Goal: Task Accomplishment & Management: Manage account settings

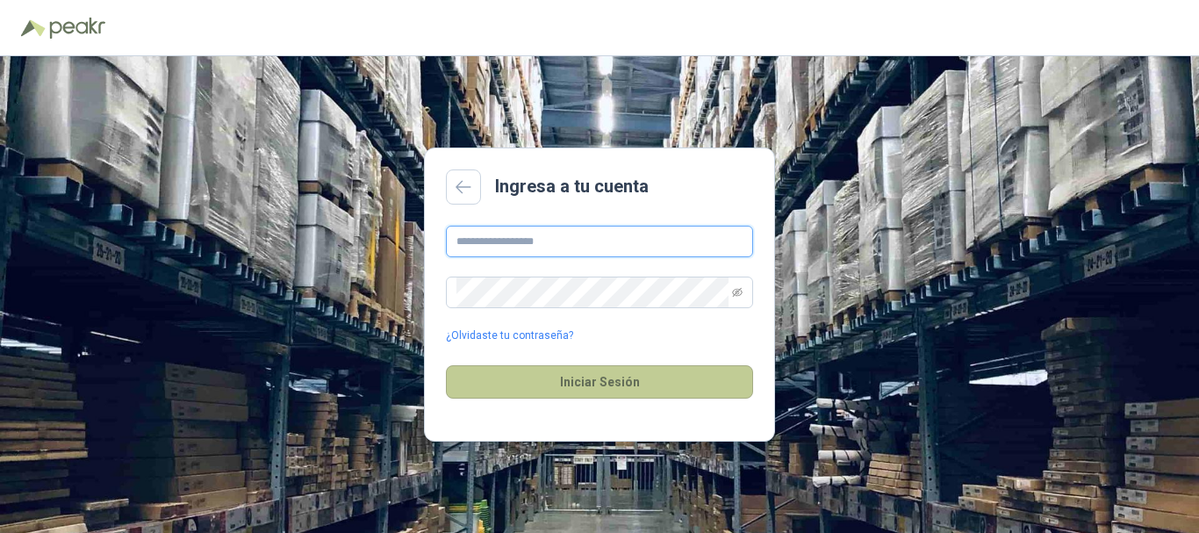
type input "**********"
click at [577, 382] on button "Iniciar Sesión" at bounding box center [599, 381] width 307 height 33
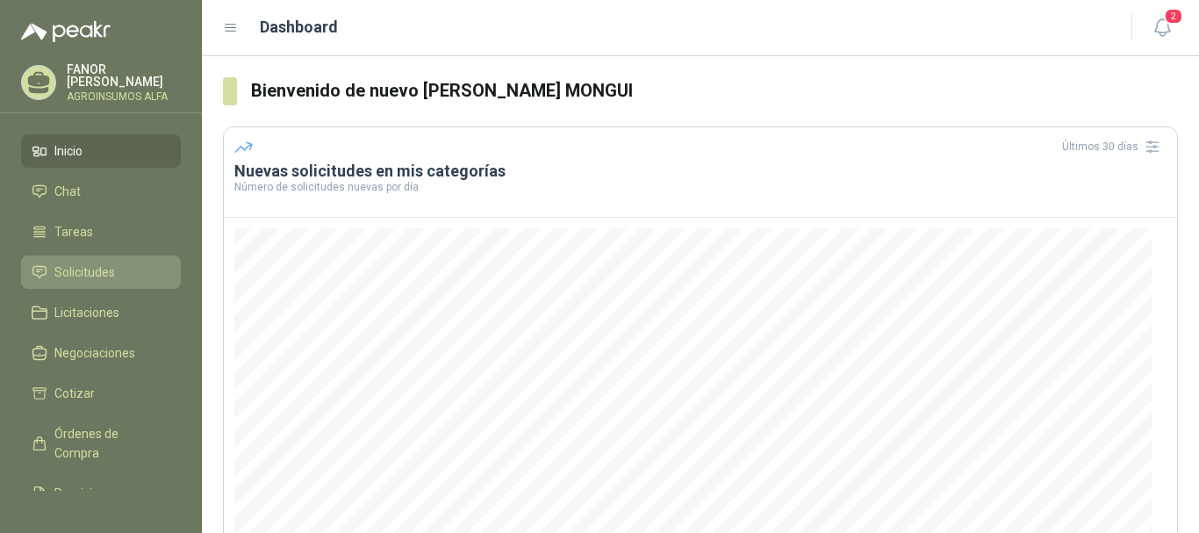
click at [85, 269] on span "Solicitudes" at bounding box center [84, 271] width 61 height 19
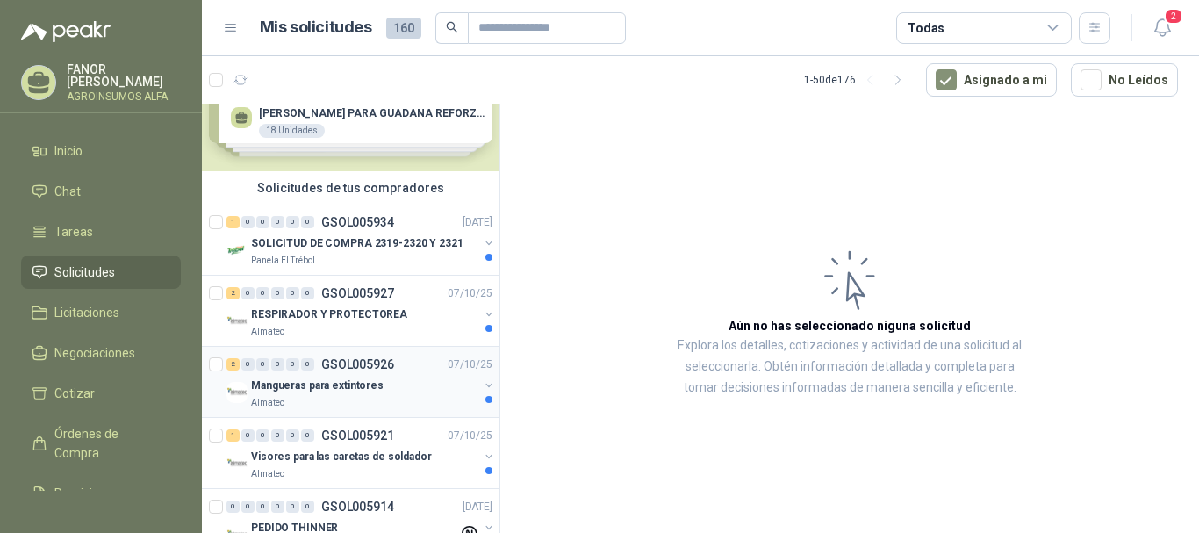
scroll to position [88, 0]
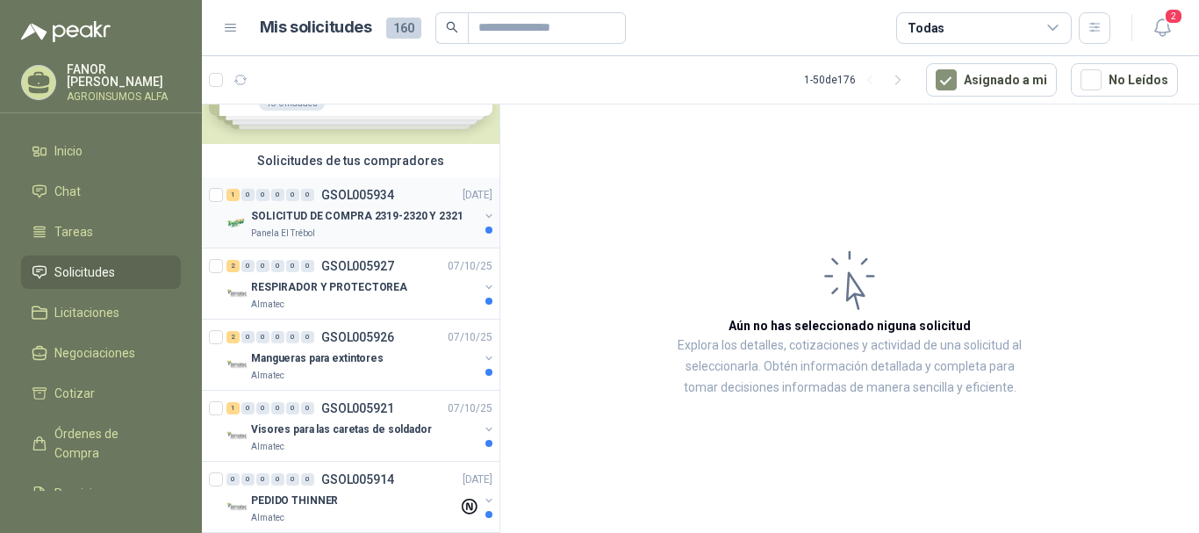
click at [334, 219] on p "SOLICITUD DE COMPRA 2319-2320 Y 2321" at bounding box center [357, 216] width 212 height 17
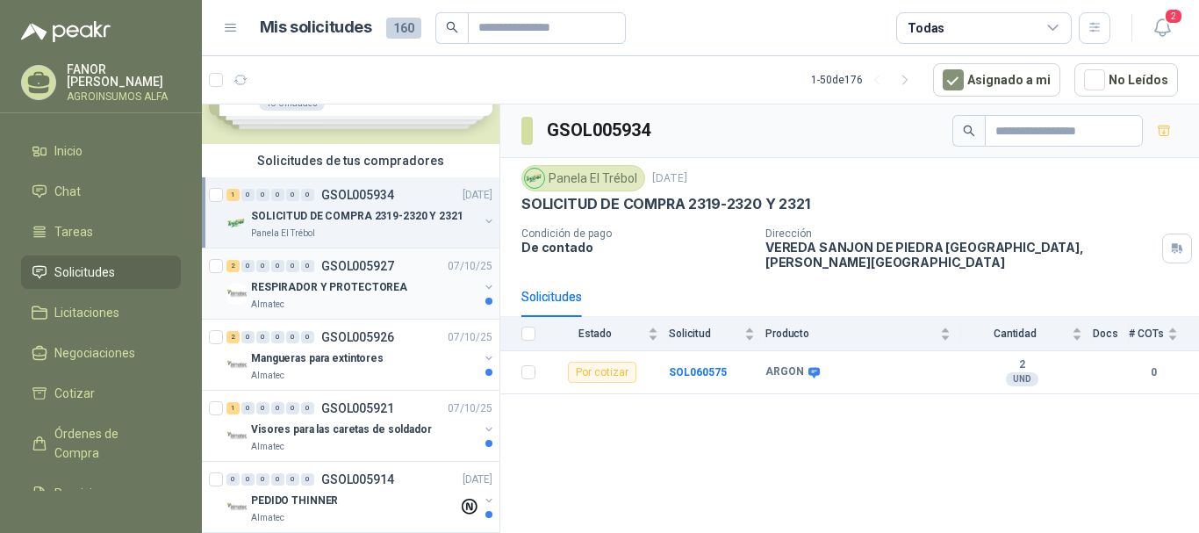
click at [332, 277] on div "RESPIRADOR Y PROTECTOREA" at bounding box center [364, 286] width 227 height 21
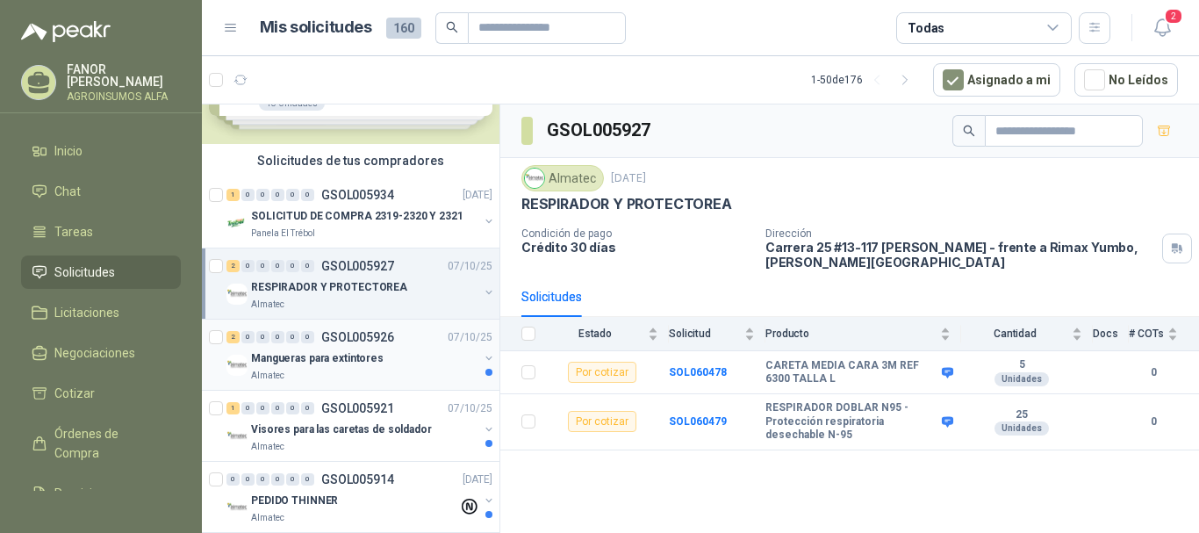
click at [339, 356] on p "Mangueras para extintores" at bounding box center [317, 358] width 133 height 17
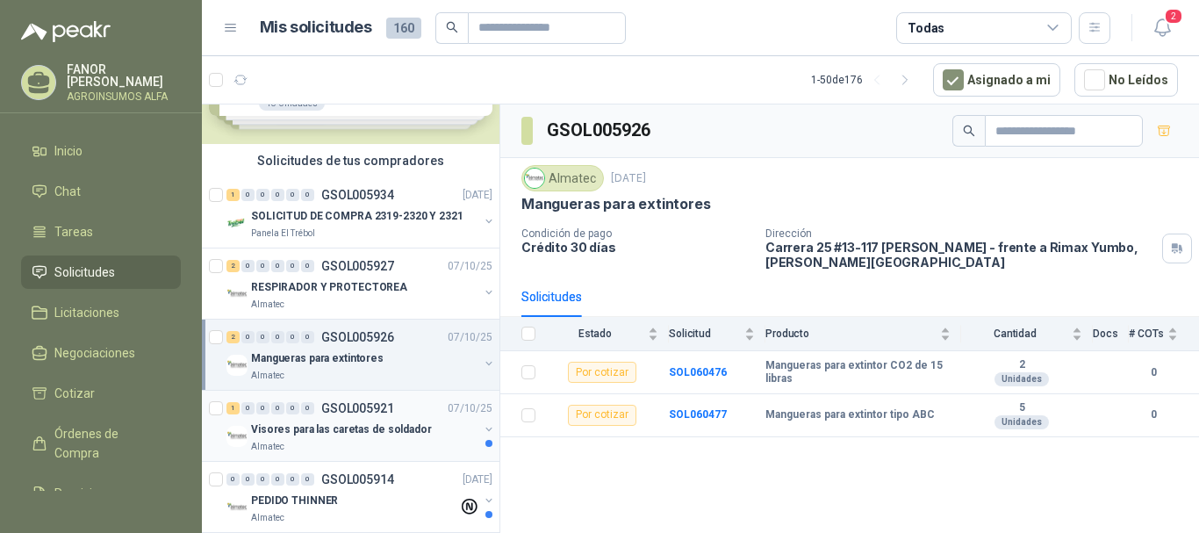
click at [346, 433] on p "Visores para las caretas de soldador" at bounding box center [341, 429] width 181 height 17
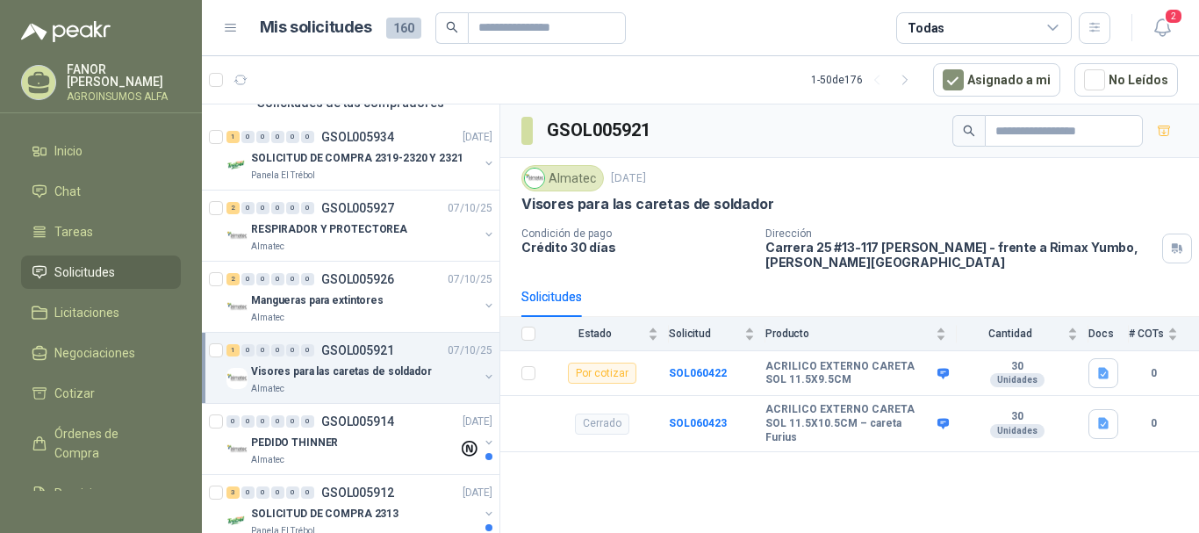
scroll to position [176, 0]
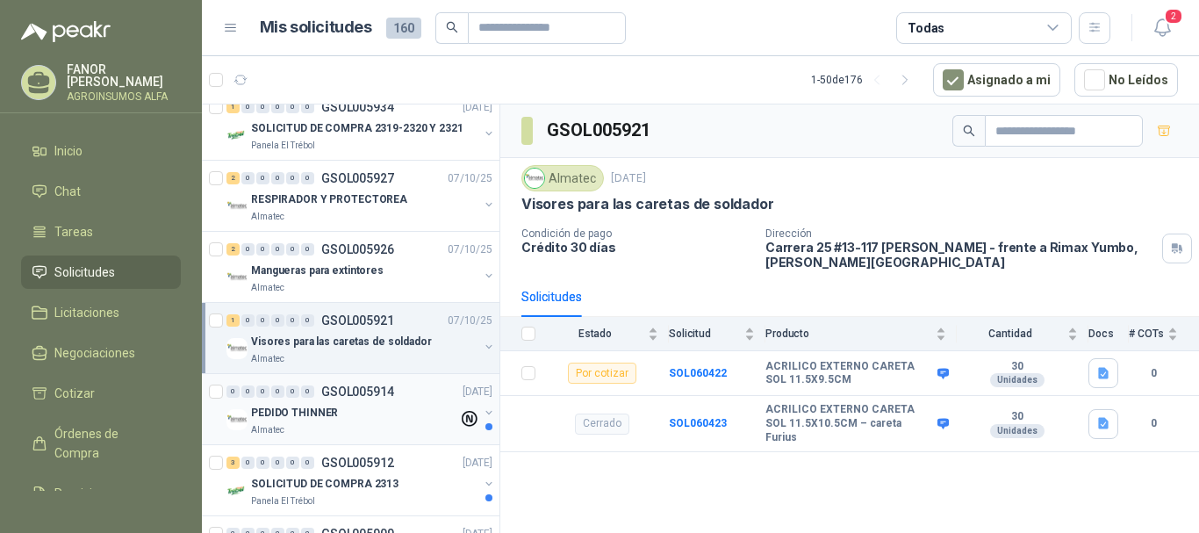
click at [320, 398] on div "0 0 0 0 0 0 GSOL005914 [DATE]" at bounding box center [360, 391] width 269 height 21
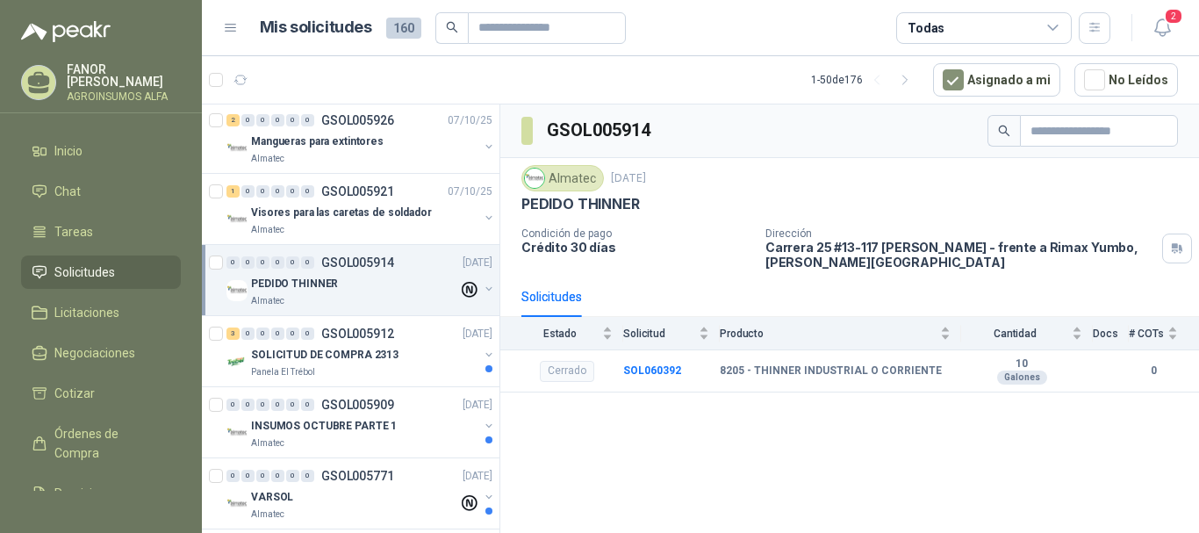
scroll to position [351, 0]
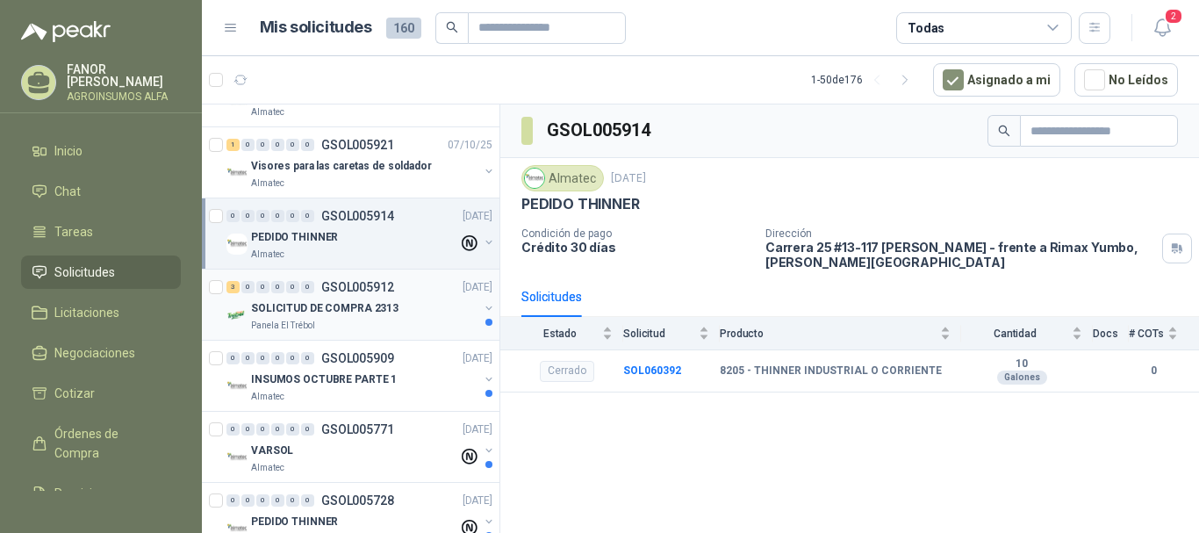
click at [324, 302] on p "SOLICITUD DE COMPRA 2313" at bounding box center [324, 308] width 147 height 17
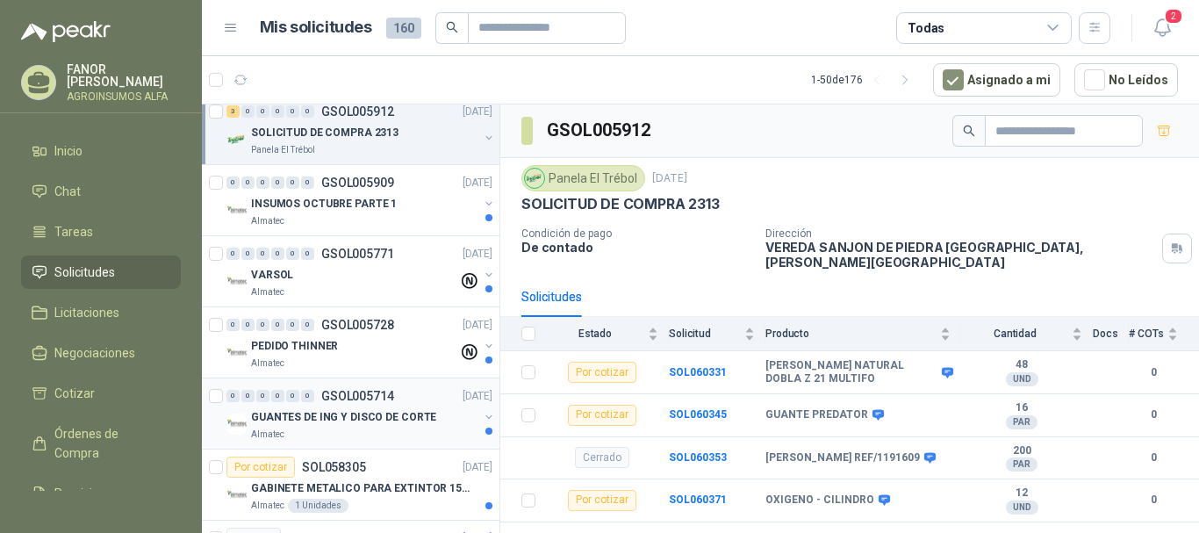
scroll to position [614, 0]
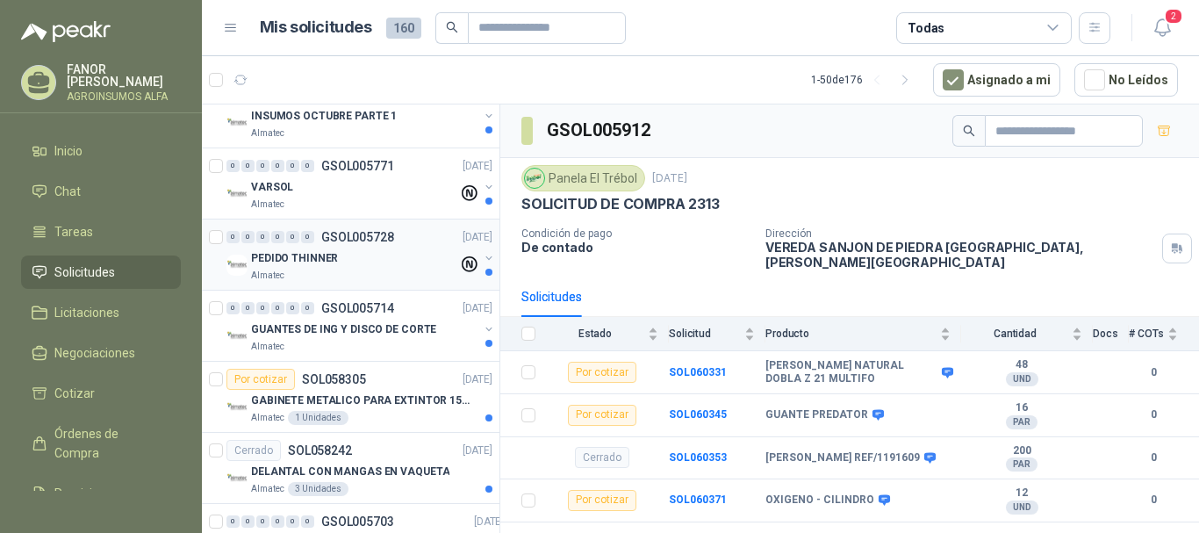
click at [313, 265] on p "PEDIDO THINNER" at bounding box center [294, 258] width 87 height 17
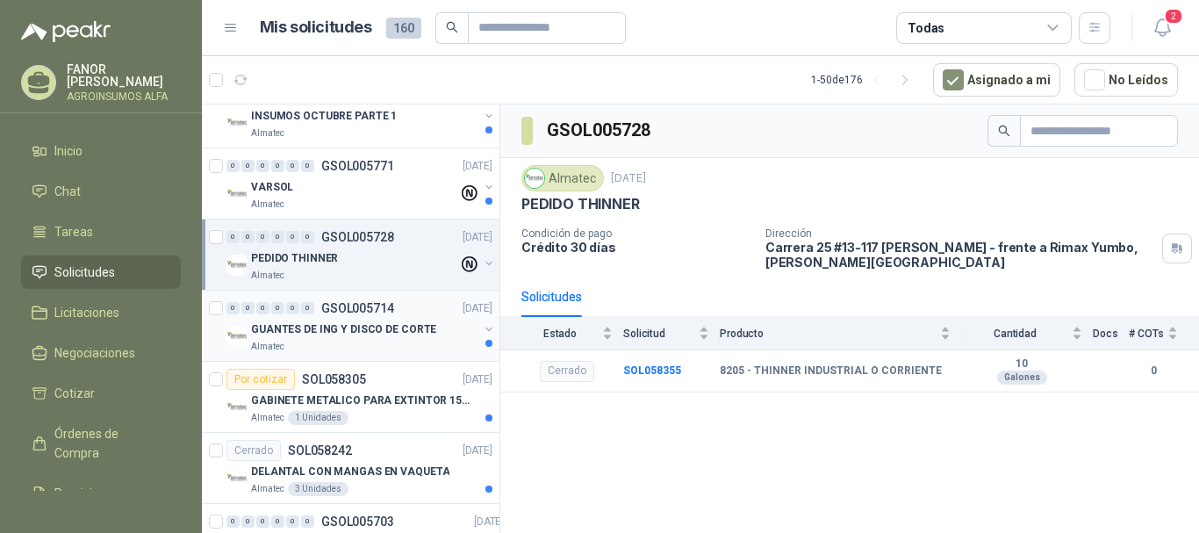
click at [317, 326] on p "GUANTES DE ING Y DISCO DE CORTE" at bounding box center [343, 329] width 185 height 17
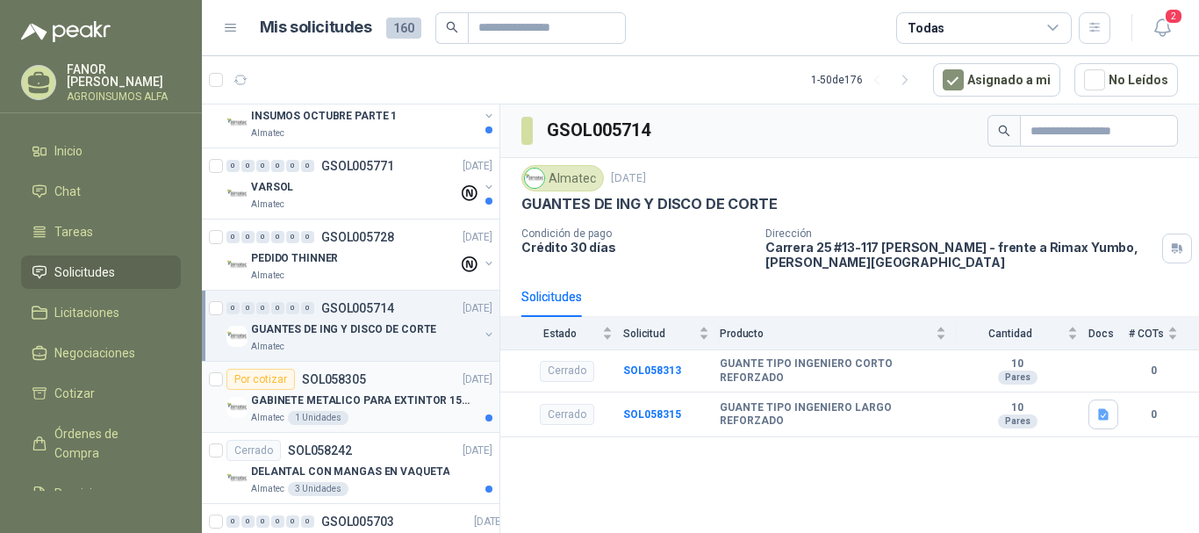
click at [326, 393] on p "GABINETE METALICO PARA EXTINTOR 15 LB DE CO2" at bounding box center [360, 400] width 219 height 17
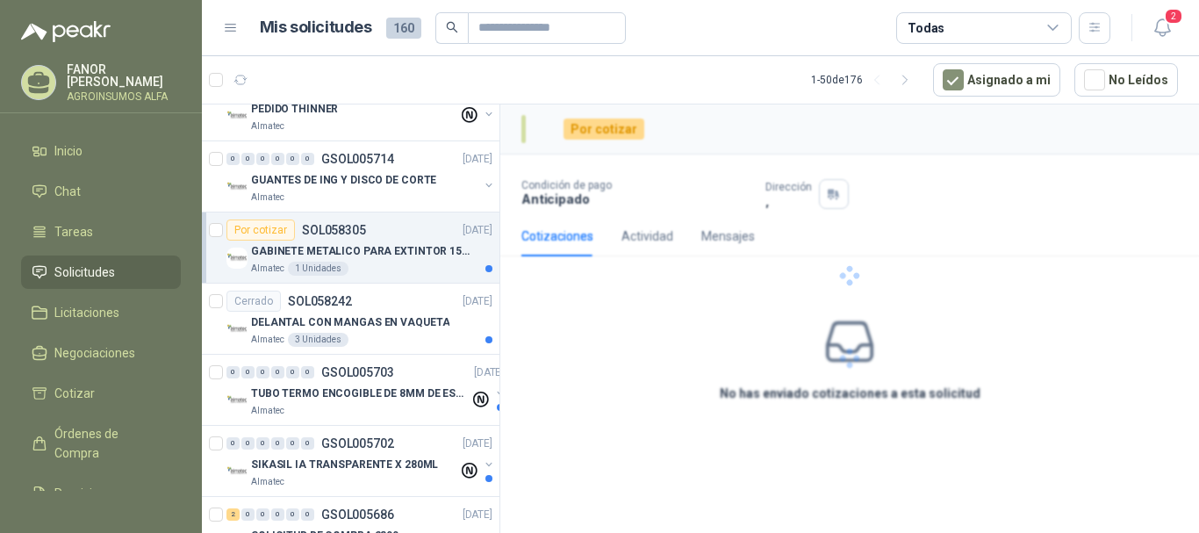
scroll to position [790, 0]
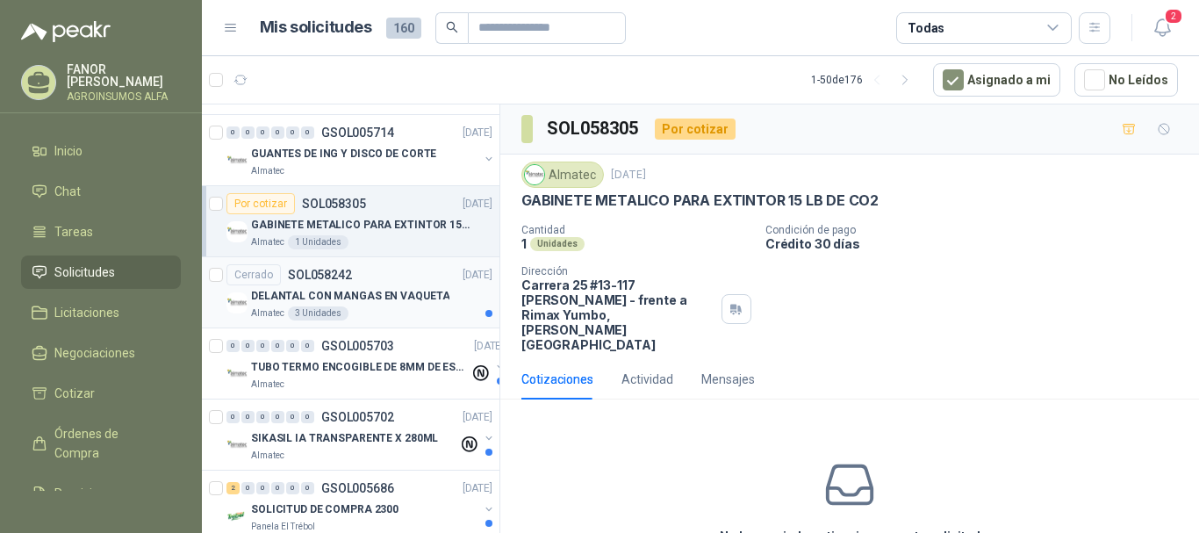
click at [319, 297] on p "DELANTAL CON MANGAS EN VAQUETA" at bounding box center [350, 296] width 198 height 17
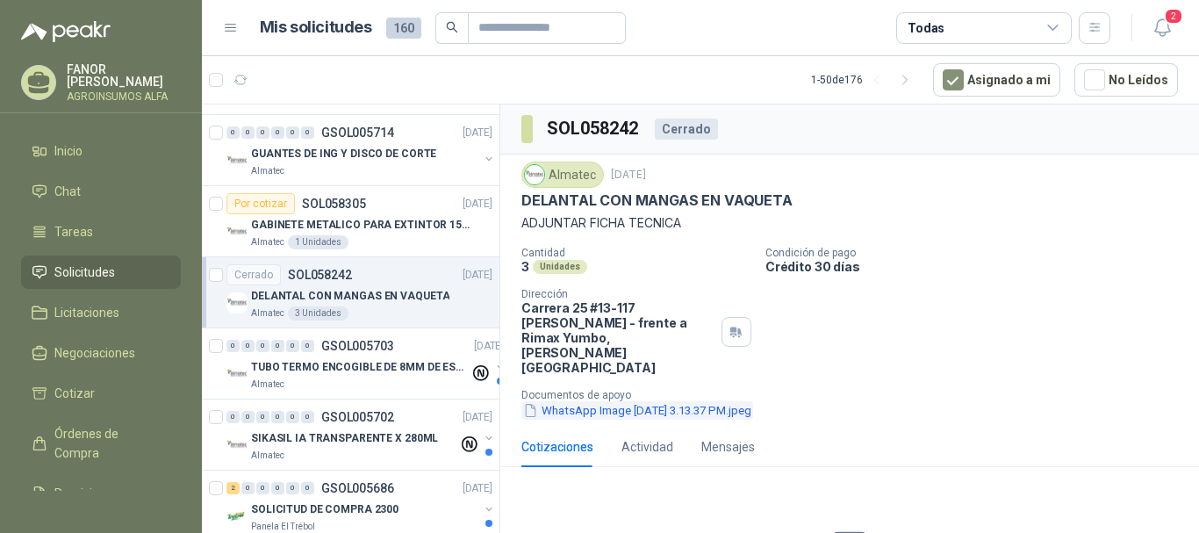
click at [639, 401] on button "WhatsApp Image [DATE] 3.13.37 PM.jpeg" at bounding box center [637, 410] width 232 height 18
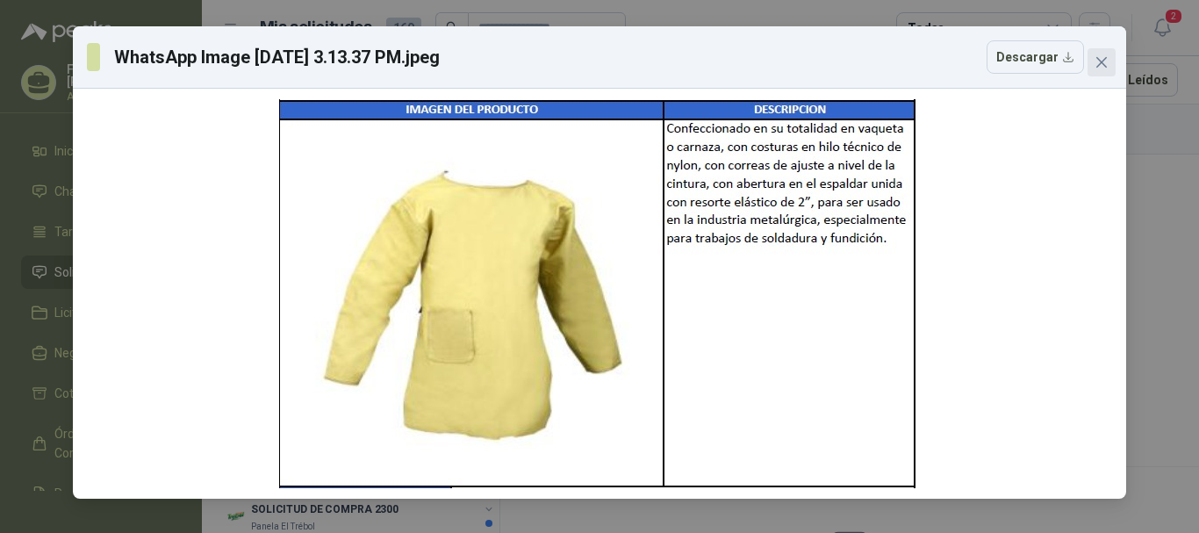
click at [1097, 60] on icon "close" at bounding box center [1101, 62] width 14 height 14
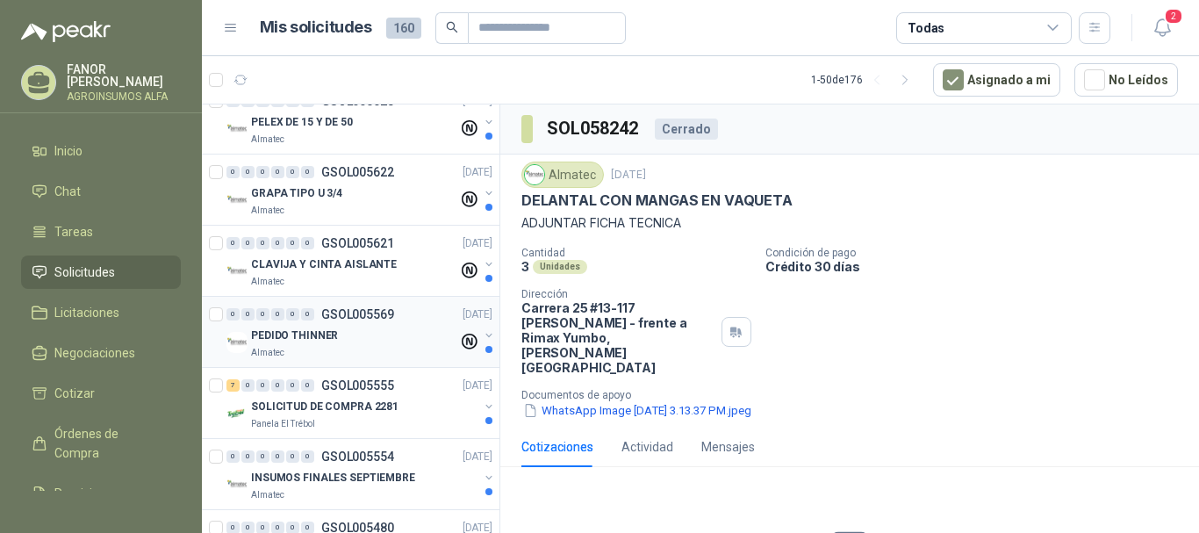
scroll to position [1492, 0]
